Goal: Find specific page/section: Find specific page/section

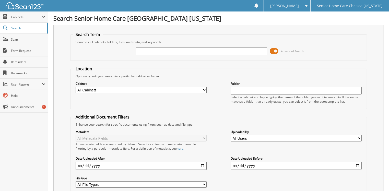
click at [142, 51] on input "text" at bounding box center [201, 51] width 131 height 8
type input "Wechemenda"
click at [272, 50] on span at bounding box center [274, 51] width 9 height 8
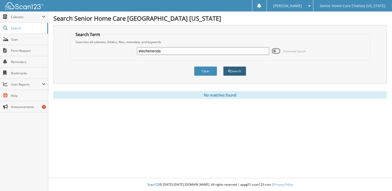
click at [226, 70] on button "Search" at bounding box center [234, 70] width 23 height 9
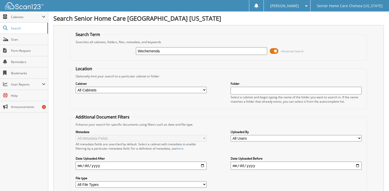
click at [276, 50] on span at bounding box center [274, 51] width 9 height 8
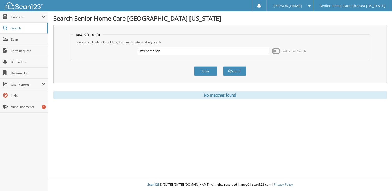
drag, startPoint x: 183, startPoint y: 50, endPoint x: 100, endPoint y: 48, distance: 83.2
click at [101, 49] on div "Wechemenda Advanced Search" at bounding box center [220, 51] width 294 height 14
type input "laverdure"
click at [223, 66] on button "Search" at bounding box center [234, 70] width 23 height 9
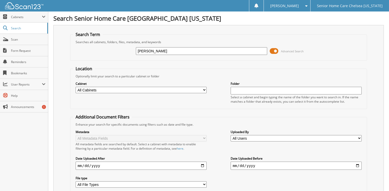
click at [275, 48] on span at bounding box center [274, 51] width 9 height 8
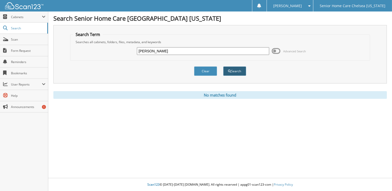
click at [229, 73] on button "Search" at bounding box center [234, 70] width 23 height 9
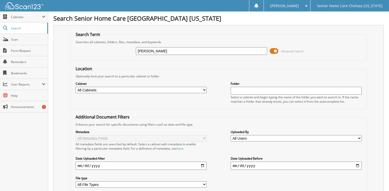
click at [272, 50] on span at bounding box center [274, 51] width 9 height 8
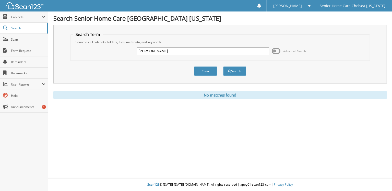
drag, startPoint x: 176, startPoint y: 47, endPoint x: 107, endPoint y: 39, distance: 69.2
click at [118, 45] on div "laverdure Advanced Search" at bounding box center [220, 51] width 294 height 14
click at [33, 13] on span "Cabinets" at bounding box center [24, 16] width 48 height 11
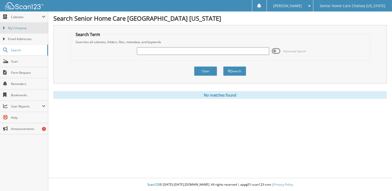
click at [30, 26] on span "My Company" at bounding box center [27, 28] width 38 height 5
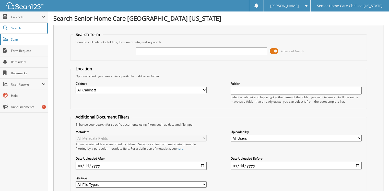
click at [29, 40] on span "Scan" at bounding box center [28, 39] width 34 height 4
